Goal: Check status: Check status

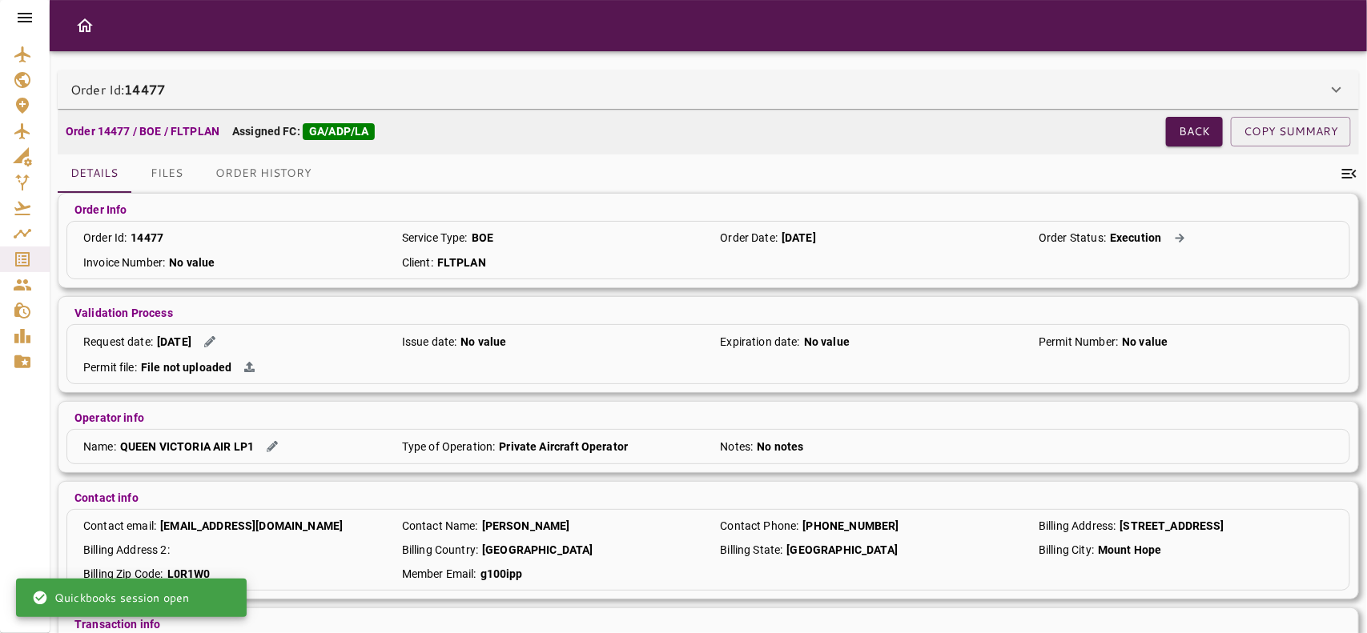
click at [619, 104] on div "Order Id: 14477" at bounding box center [708, 89] width 1301 height 38
click at [463, 89] on div "Order Id: 14477" at bounding box center [698, 89] width 1256 height 19
click at [375, 98] on div "Order Id: 14477" at bounding box center [698, 89] width 1256 height 19
click at [402, 94] on div "Order Id: 14477" at bounding box center [698, 89] width 1256 height 19
click at [628, 85] on div "Order Id: 14477" at bounding box center [698, 89] width 1256 height 19
